Goal: Transaction & Acquisition: Obtain resource

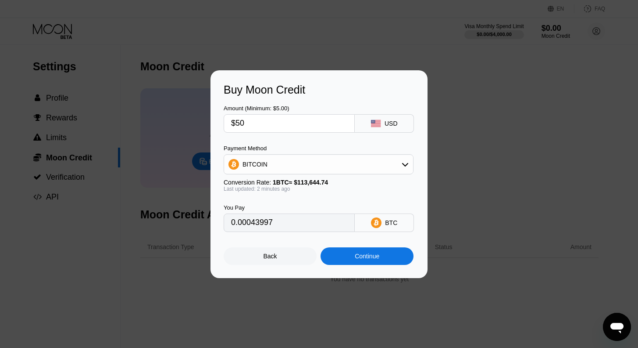
click at [276, 126] on input "$50" at bounding box center [289, 124] width 116 height 18
click at [342, 260] on div "Continue" at bounding box center [367, 256] width 93 height 18
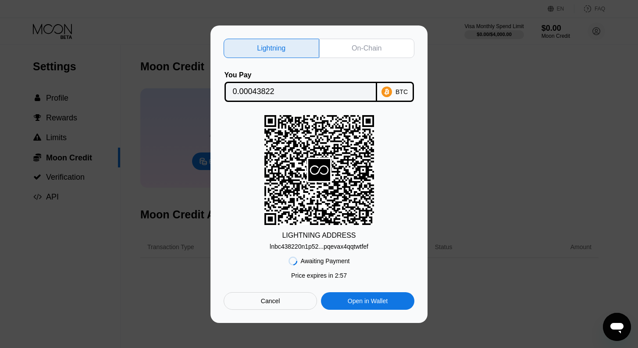
click at [369, 44] on div "On-Chain" at bounding box center [367, 48] width 30 height 9
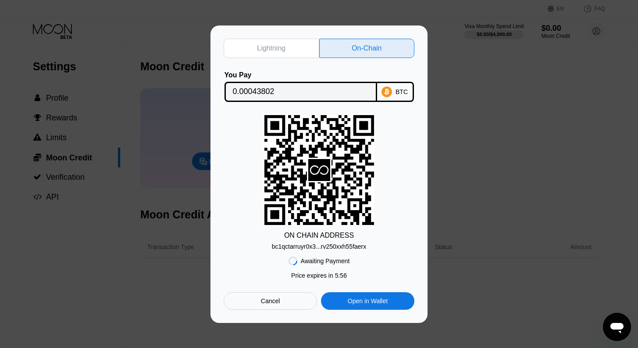
click at [344, 246] on div "bc1qctarruyr0x3...rv250xxh55faerx" at bounding box center [319, 246] width 95 height 7
click at [315, 250] on div "bc1qctarruyr0x3...rv250xxh55faerx" at bounding box center [319, 246] width 95 height 7
click at [387, 190] on div "ON CHAIN ADDRESS bc1qctarruyr0x3...rv250xxh55faerx" at bounding box center [319, 182] width 191 height 135
click at [318, 249] on div "bc1qctarruyr0x3...rv250xxh55faerx" at bounding box center [319, 246] width 95 height 7
click at [383, 40] on div "On-Chain" at bounding box center [367, 48] width 96 height 19
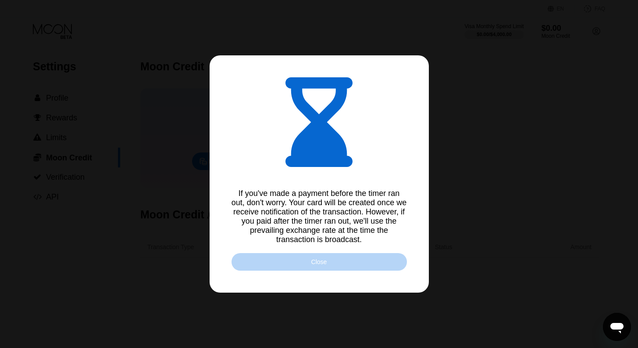
click at [339, 264] on div "Close" at bounding box center [320, 262] width 176 height 18
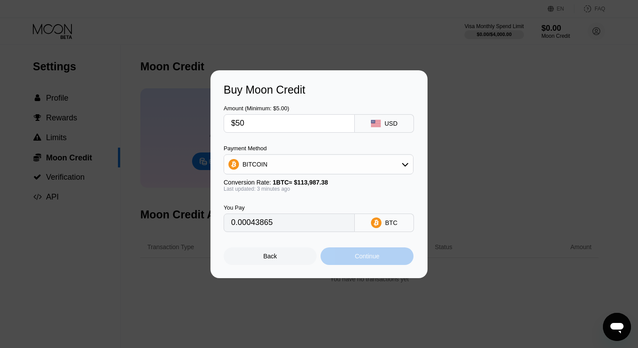
click at [380, 255] on div "Continue" at bounding box center [367, 255] width 25 height 7
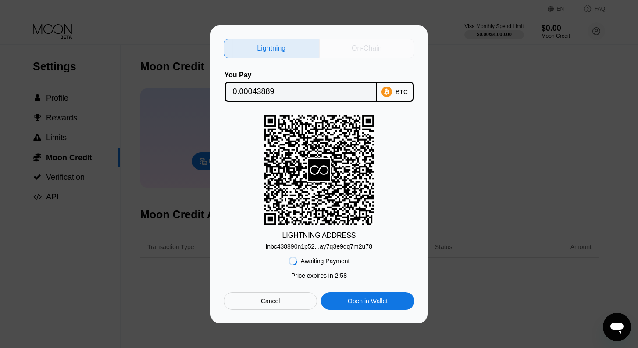
click at [362, 50] on div "On-Chain" at bounding box center [367, 48] width 30 height 9
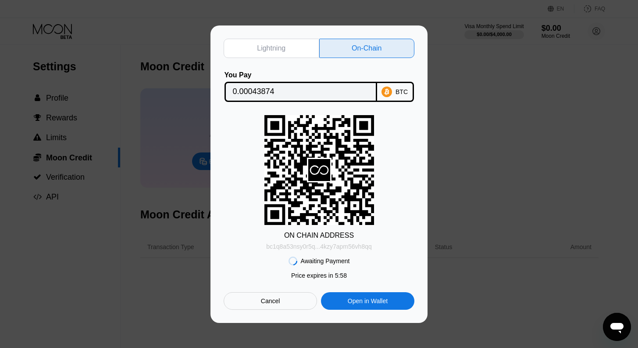
click at [333, 243] on div "bc1q8a53nsy0r5q...4kzy7apm56vh8qq" at bounding box center [319, 246] width 106 height 7
click at [408, 167] on div "ON CHAIN ADDRESS bc1q8a53nsy0r5q...4kzy7apm56vh8qq" at bounding box center [319, 182] width 191 height 135
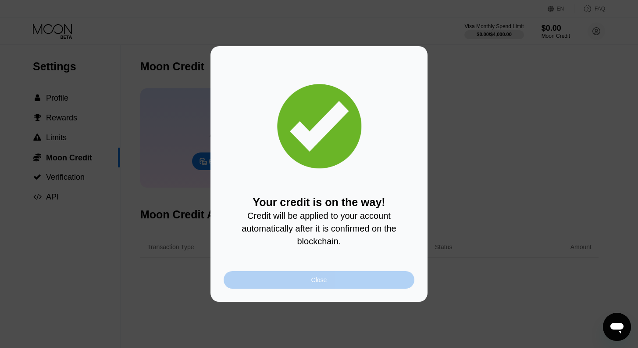
click at [288, 285] on div "Close" at bounding box center [319, 280] width 191 height 18
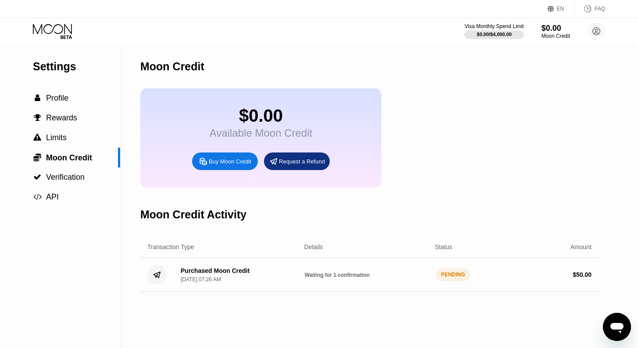
click at [62, 28] on icon at bounding box center [53, 31] width 41 height 15
